Goal: Information Seeking & Learning: Learn about a topic

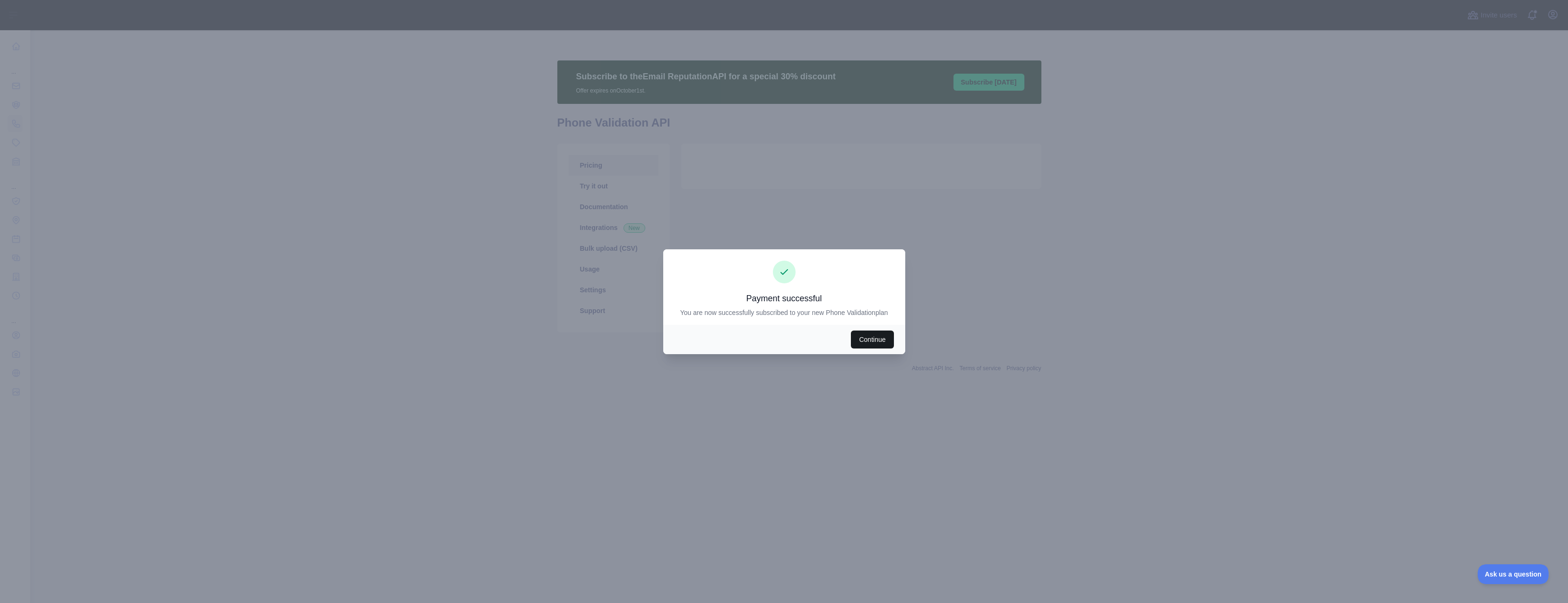
click at [878, 340] on button "Continue" at bounding box center [872, 339] width 43 height 18
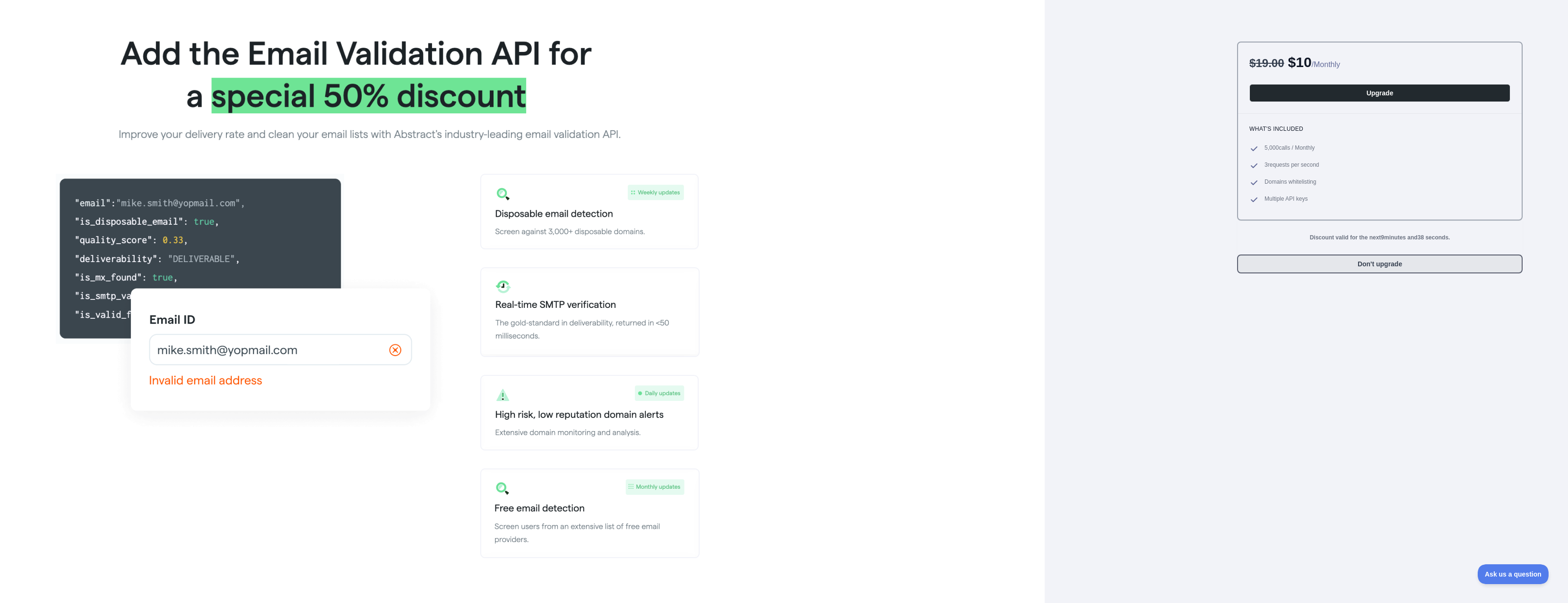
click at [1335, 263] on button "Don't upgrade" at bounding box center [1380, 264] width 286 height 19
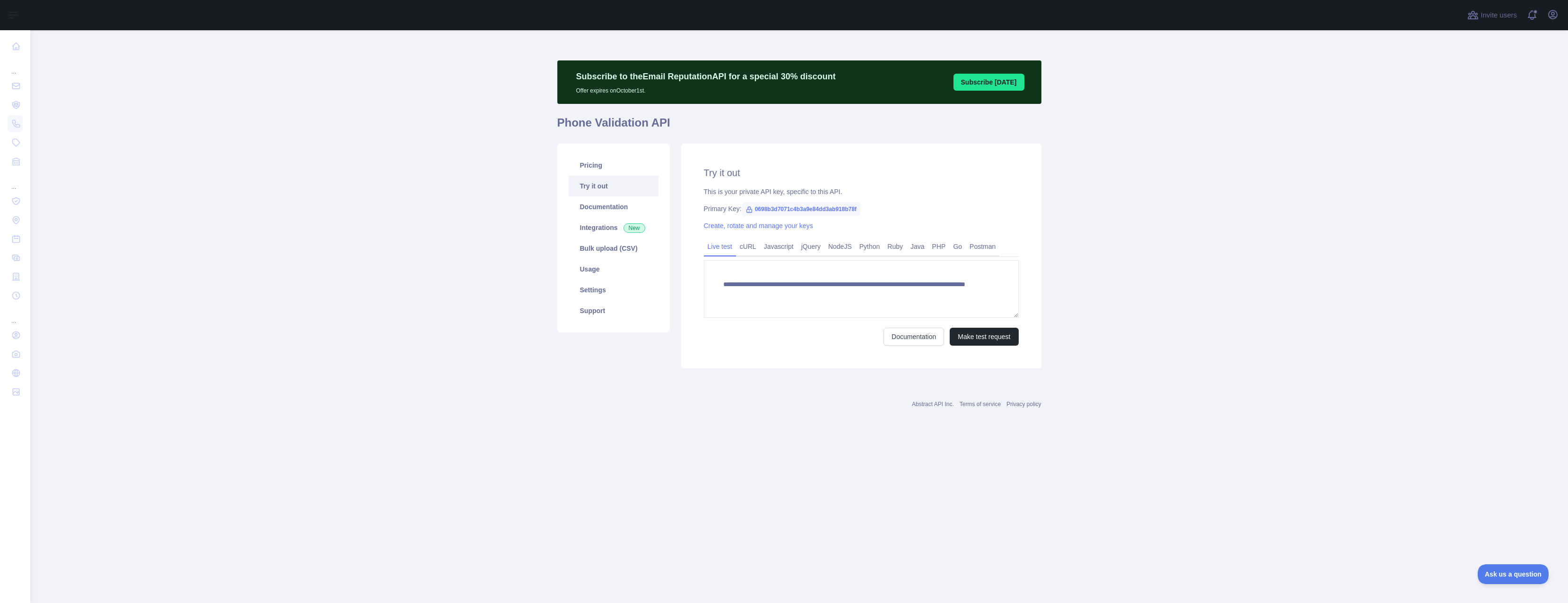
click at [841, 210] on span "0698b3d7071c4b3a9e84dd3ab918b78f" at bounding box center [802, 209] width 119 height 14
copy span "0698b3d7071c4b3a9e84dd3ab918b78f"
click at [619, 172] on link "Pricing" at bounding box center [613, 165] width 89 height 21
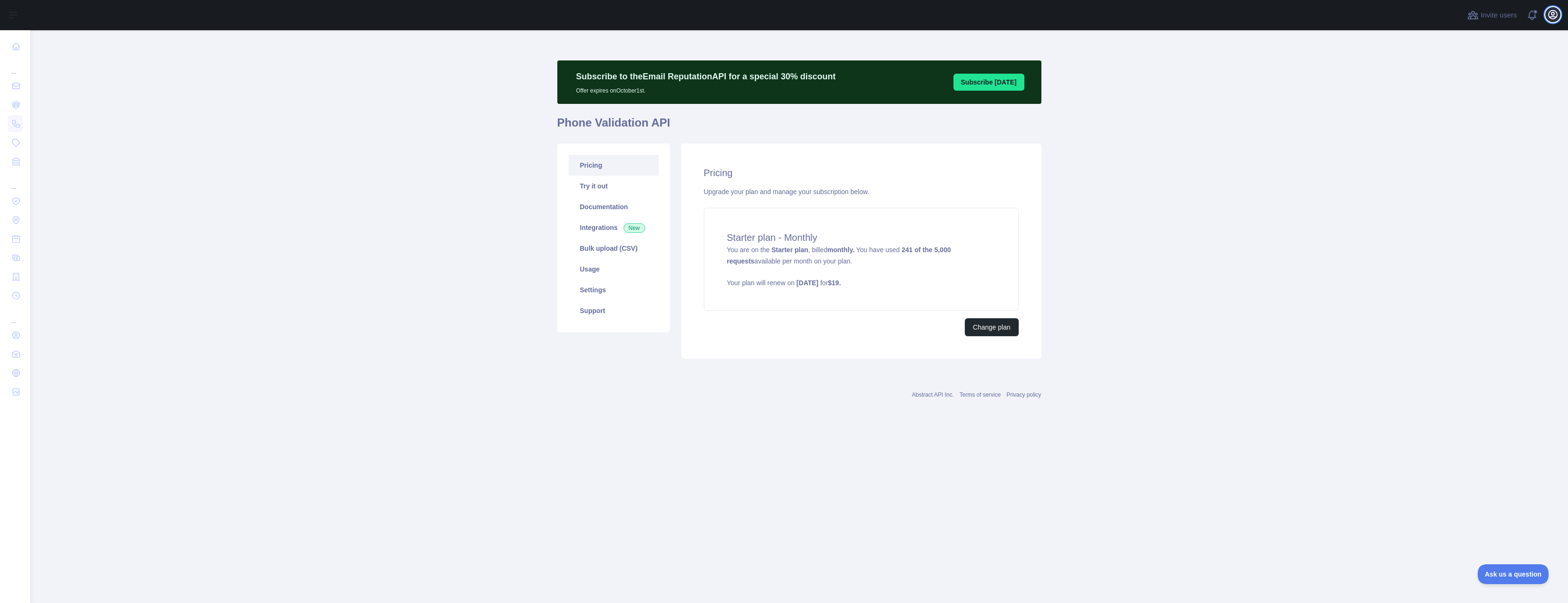
click at [1556, 15] on icon "button" at bounding box center [1553, 15] width 12 height 12
click at [1490, 105] on button "Billing" at bounding box center [1508, 103] width 106 height 17
click at [620, 227] on link "Integrations New" at bounding box center [613, 227] width 89 height 21
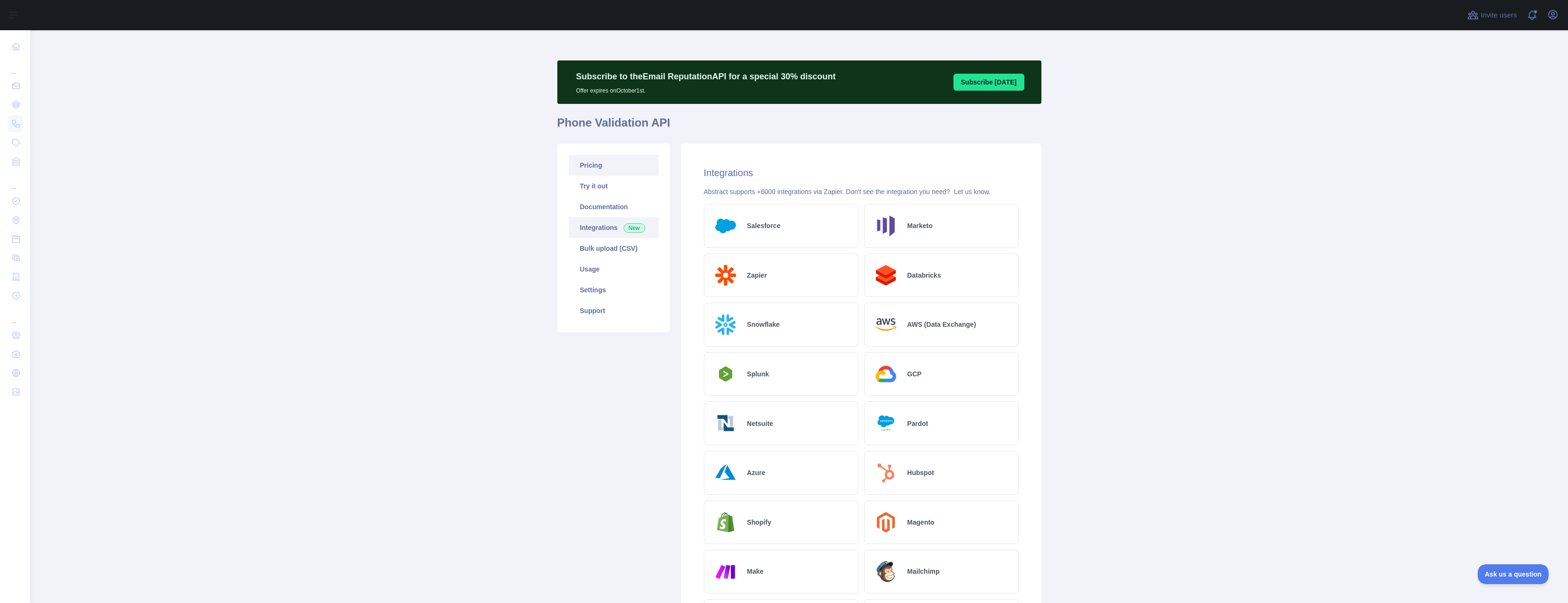
click at [607, 170] on link "Pricing" at bounding box center [613, 165] width 89 height 21
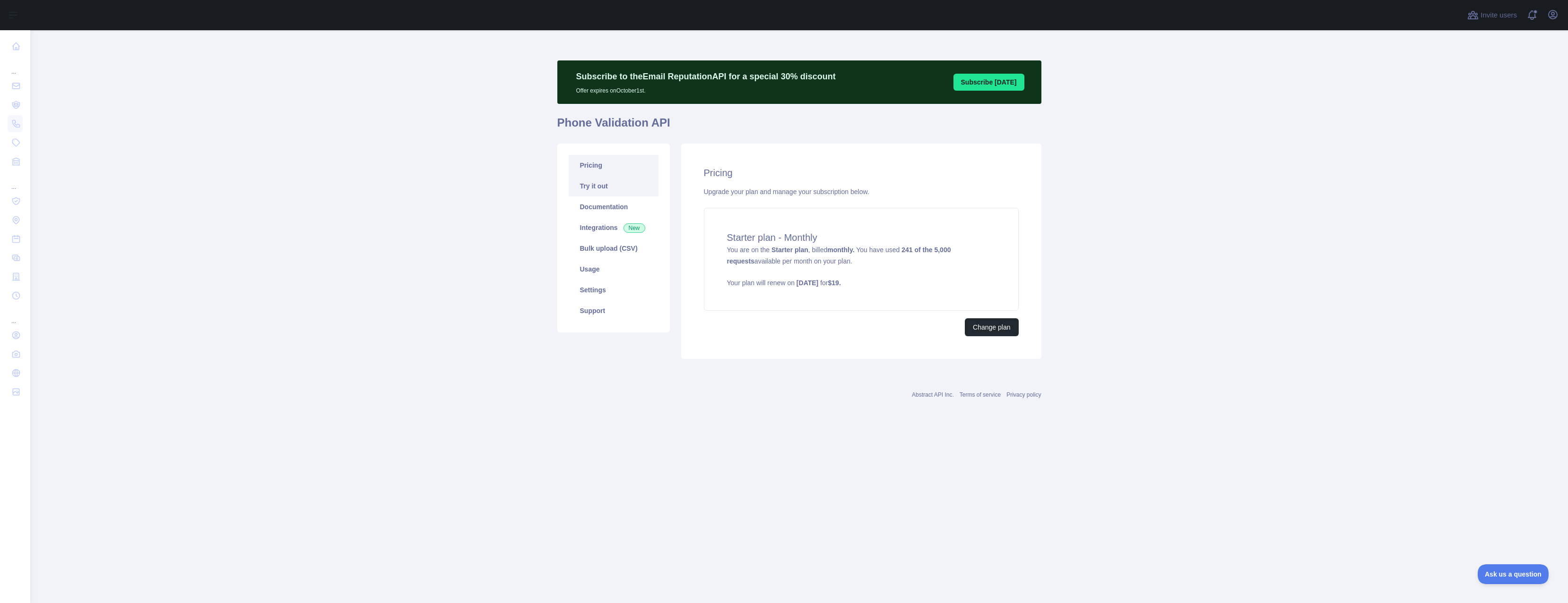
click at [636, 187] on link "Try it out" at bounding box center [613, 185] width 89 height 21
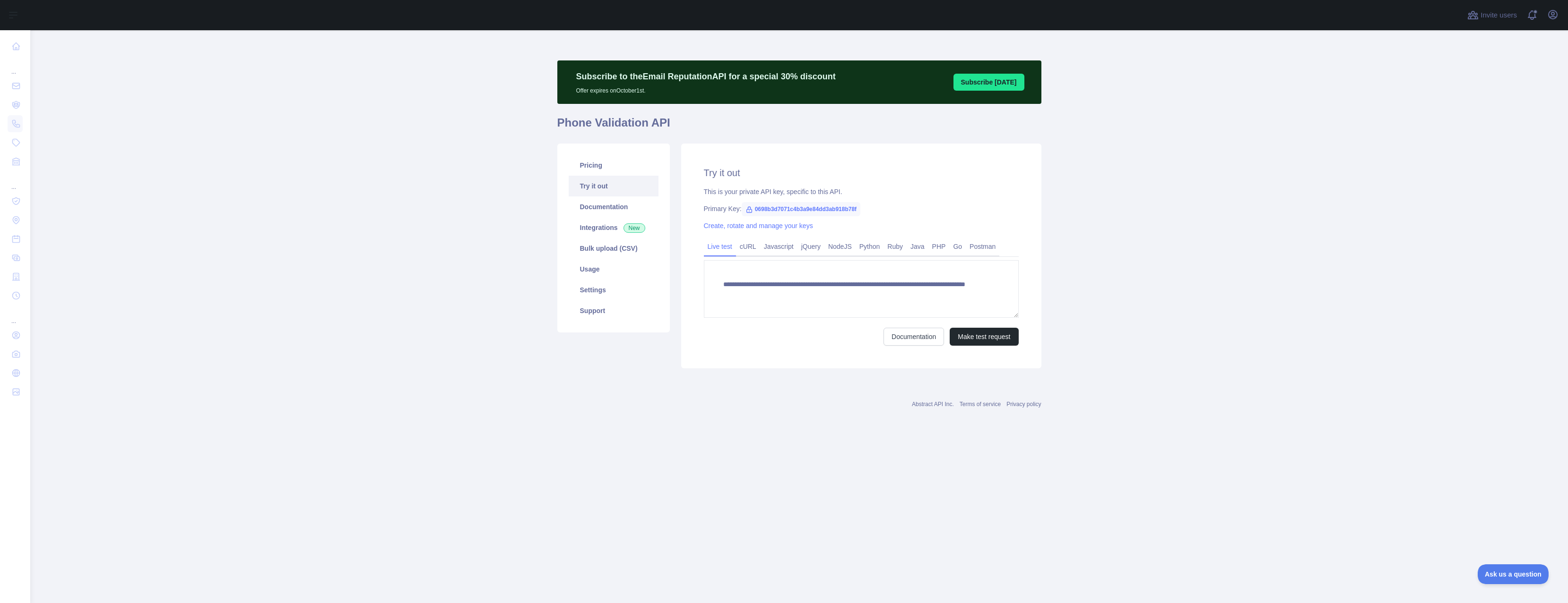
click at [792, 212] on span "0698b3d7071c4b3a9e84dd3ab918b78f" at bounding box center [802, 209] width 119 height 14
click at [792, 210] on span "0698b3d7071c4b3a9e84dd3ab918b78f" at bounding box center [802, 209] width 119 height 14
click at [800, 208] on span "0698b3d7071c4b3a9e84dd3ab918b78f" at bounding box center [802, 209] width 119 height 14
copy span "0698b3d7071c4b3a9e84dd3ab918b78f"
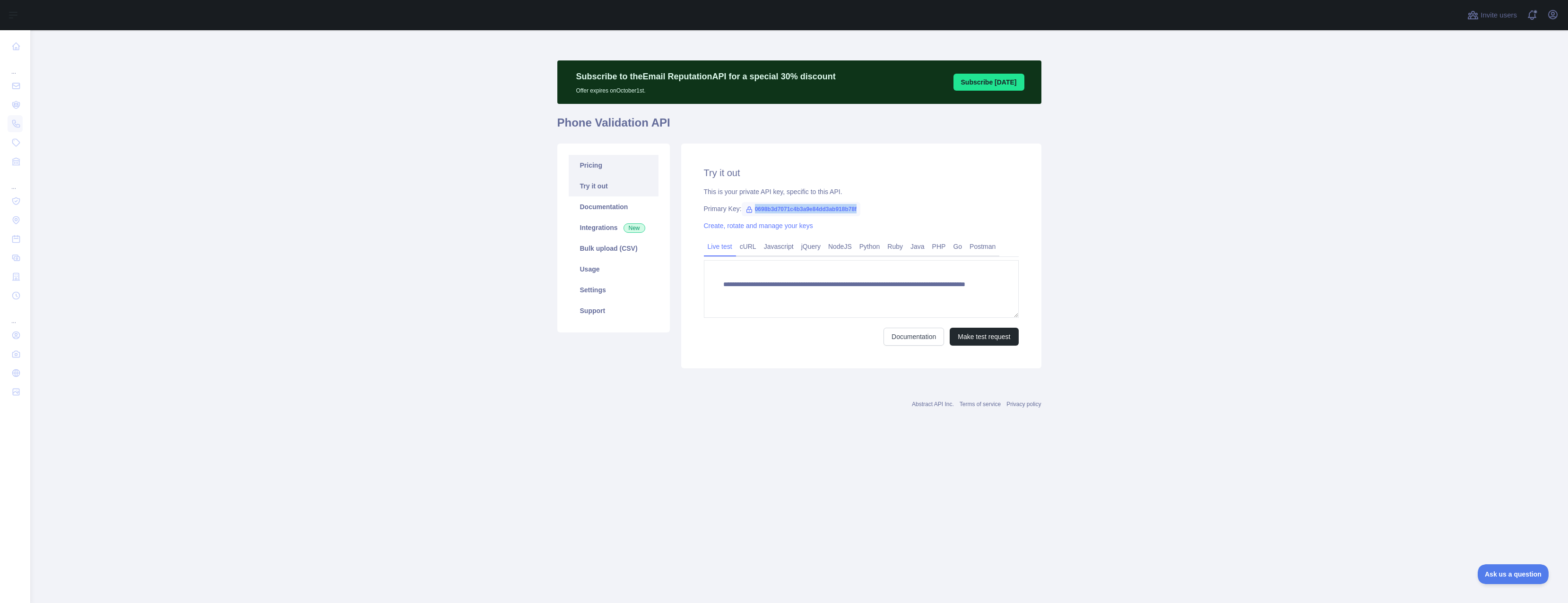
click at [604, 165] on link "Pricing" at bounding box center [613, 165] width 89 height 21
